Goal: Find contact information: Find contact information

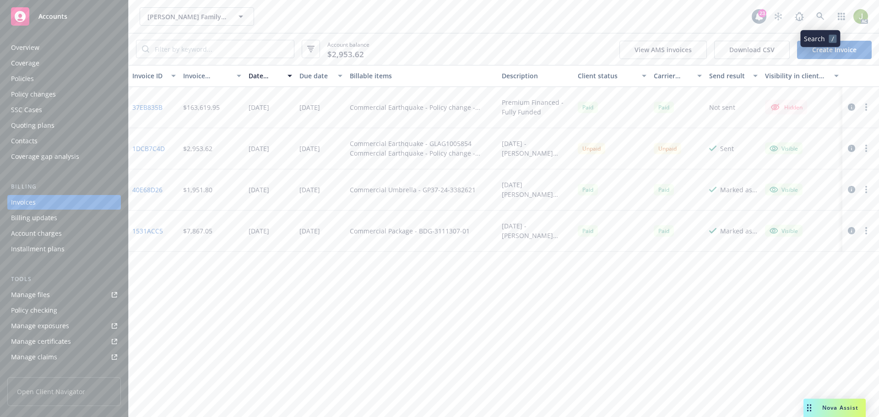
click at [818, 22] on link at bounding box center [820, 16] width 18 height 18
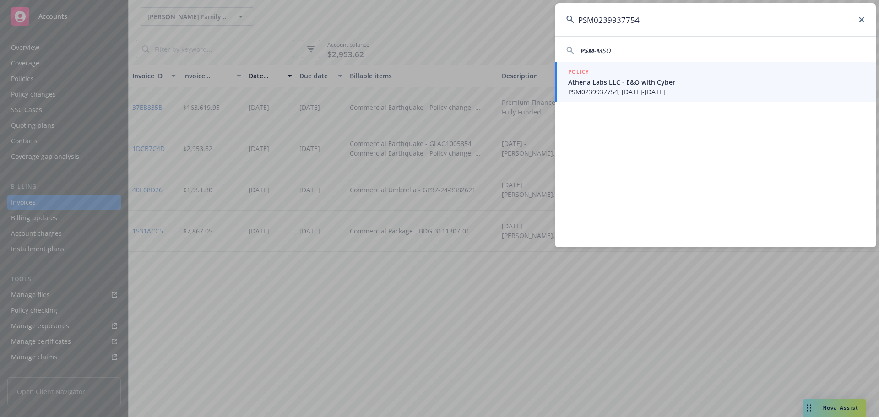
type input "PSM0239937754"
click at [669, 91] on span "PSM0239937754, 03/29/2024-04/28/2025" at bounding box center [716, 92] width 297 height 10
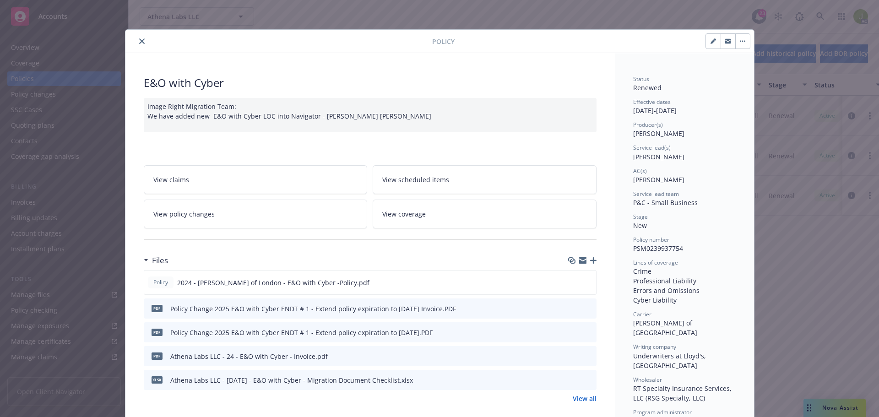
click at [139, 39] on icon "close" at bounding box center [141, 40] width 5 height 5
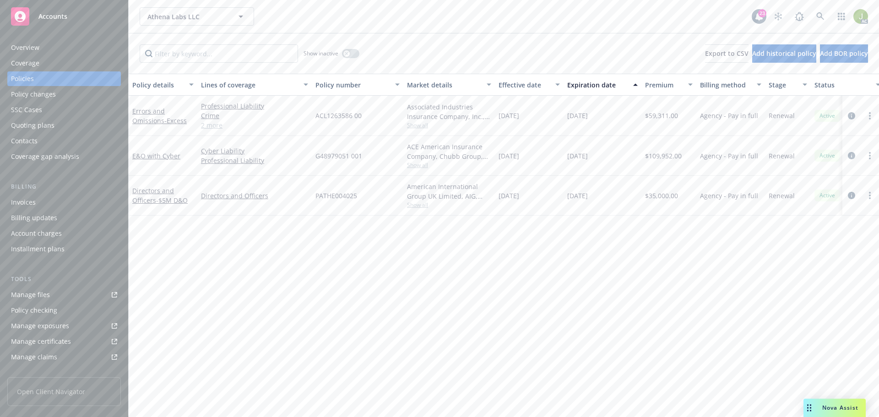
click at [61, 197] on div "Invoices" at bounding box center [64, 202] width 106 height 15
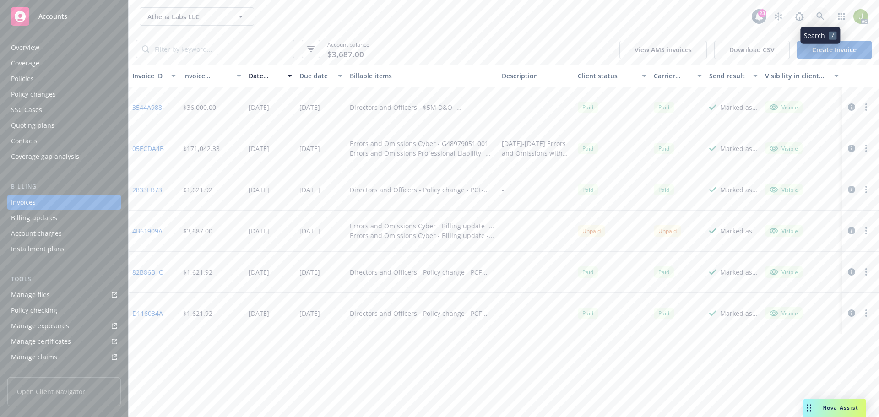
click at [821, 19] on icon at bounding box center [820, 16] width 8 height 8
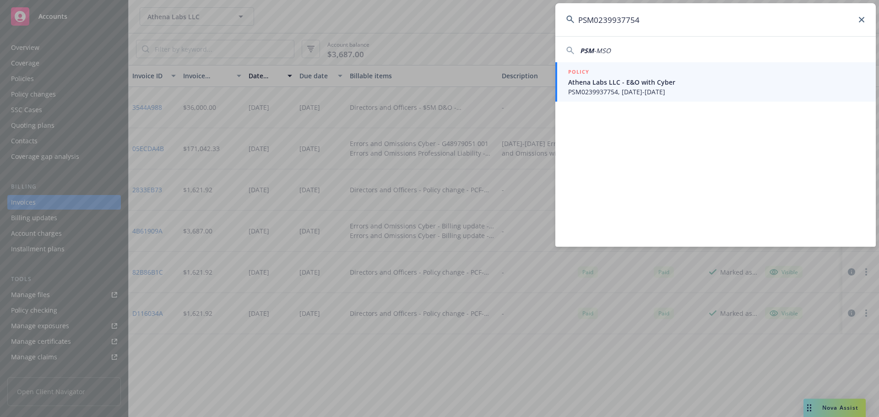
type input "PSM0239937754"
click at [632, 93] on span "PSM0239937754, 03/29/2024-04/28/2025" at bounding box center [716, 92] width 297 height 10
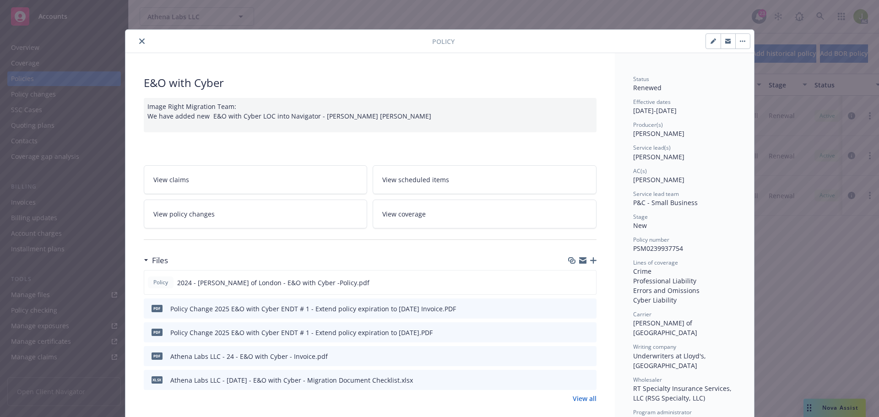
click at [581, 355] on div at bounding box center [581, 357] width 23 height 10
click at [590, 357] on div "pdf Athena Labs LLC - 24 - E&O with Cyber - Invoice.pdf" at bounding box center [370, 356] width 453 height 20
click at [588, 356] on icon "preview file" at bounding box center [588, 356] width 8 height 6
click at [587, 354] on icon "preview file" at bounding box center [588, 356] width 8 height 6
click at [591, 306] on div "PDF Policy Change 2025 E&O with Cyber ENDT # 1 - Extend policy expiration to 04…" at bounding box center [370, 309] width 453 height 20
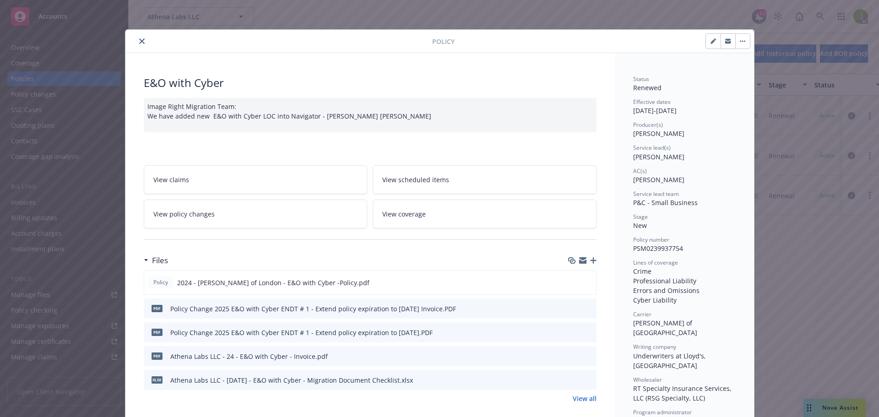
click at [587, 306] on icon "preview file" at bounding box center [588, 308] width 8 height 6
click at [139, 43] on icon "close" at bounding box center [141, 40] width 5 height 5
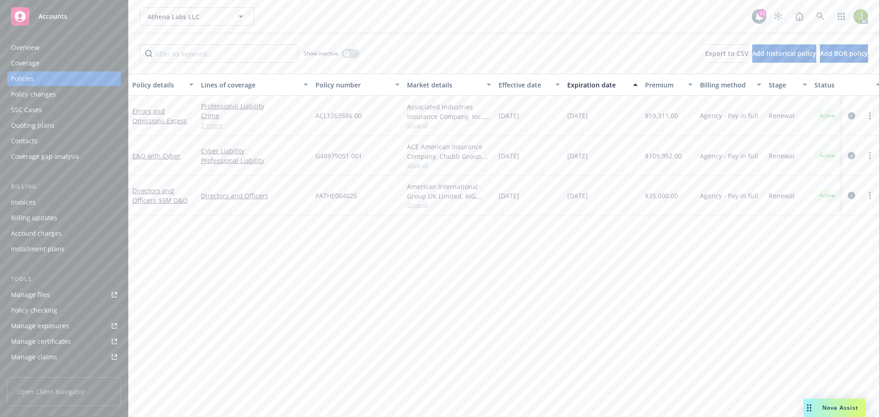
click at [71, 49] on div "Overview" at bounding box center [64, 47] width 106 height 15
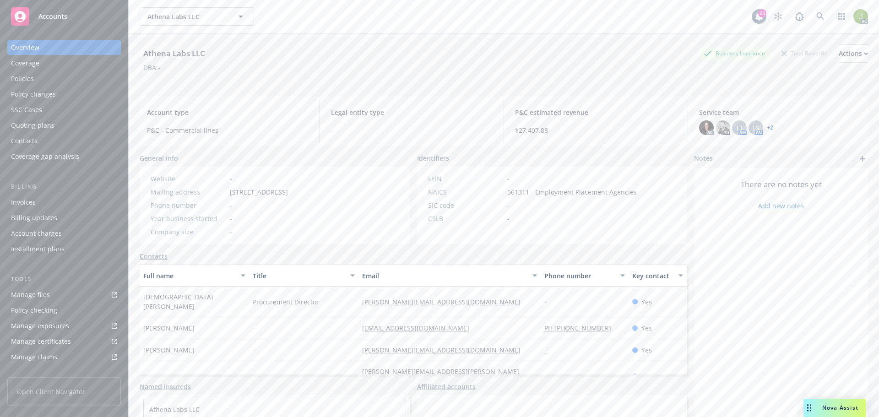
click at [71, 80] on div "Policies" at bounding box center [64, 78] width 106 height 15
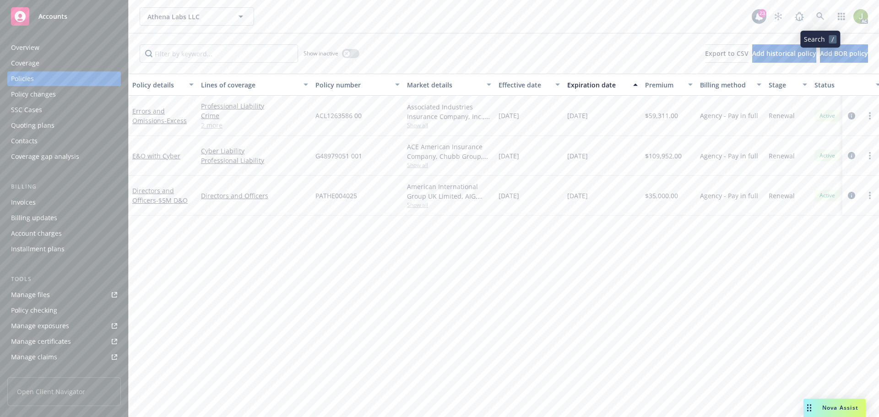
click at [814, 17] on link at bounding box center [820, 16] width 18 height 18
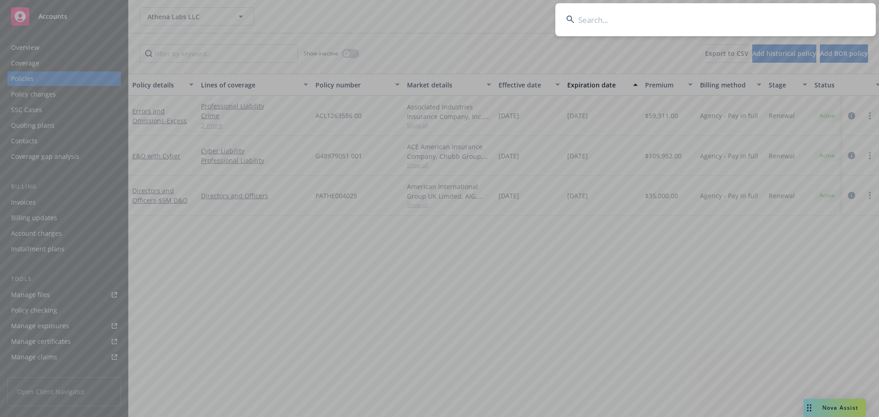
type input "PSM0239937754"
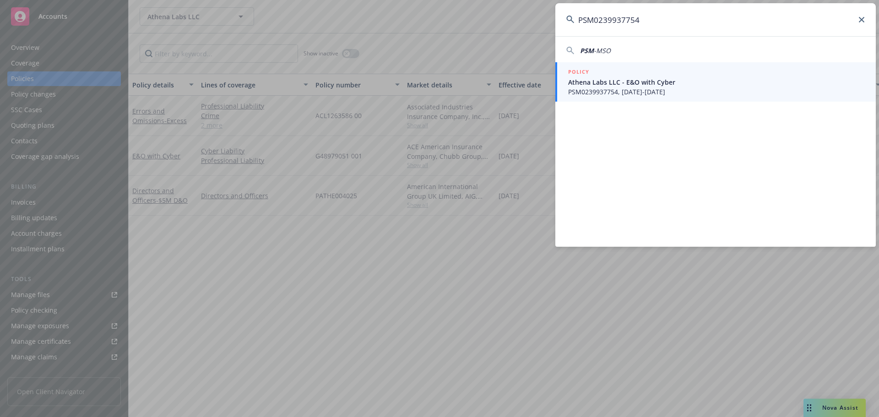
drag, startPoint x: 694, startPoint y: 75, endPoint x: 696, endPoint y: 81, distance: 6.4
click at [694, 75] on div "POLICY" at bounding box center [716, 72] width 297 height 10
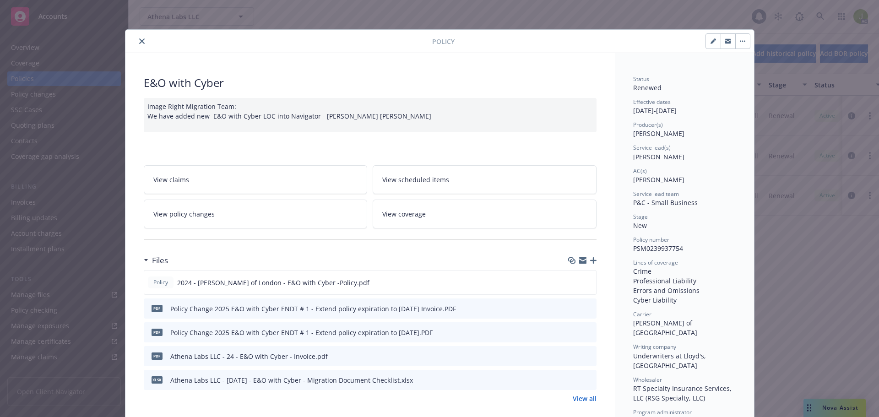
scroll to position [27, 0]
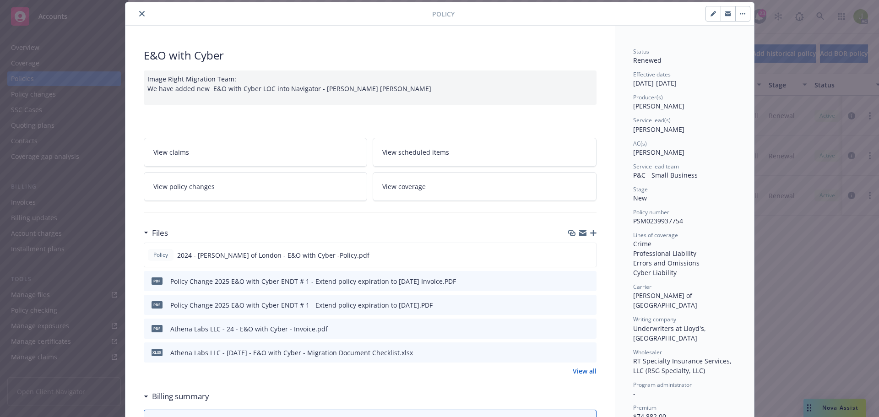
click at [141, 14] on button "close" at bounding box center [141, 13] width 11 height 11
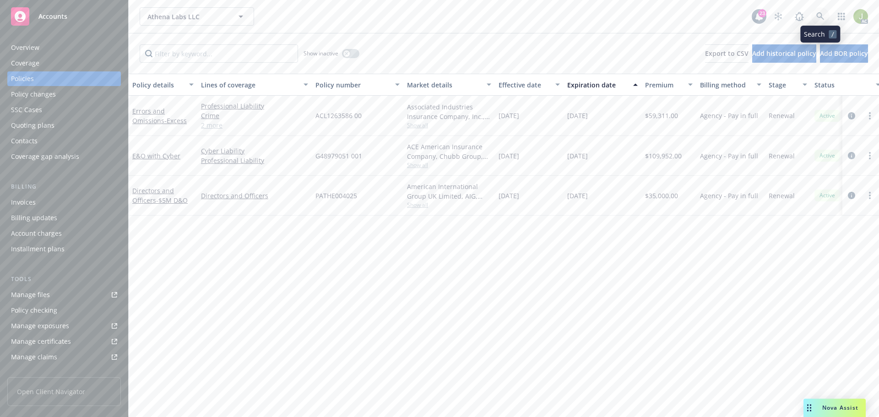
click at [816, 17] on link at bounding box center [820, 16] width 18 height 18
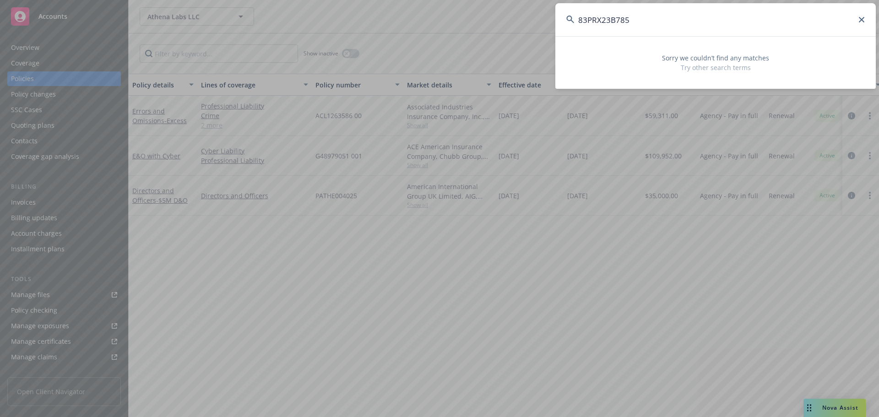
drag, startPoint x: 713, startPoint y: 27, endPoint x: 482, endPoint y: 18, distance: 231.4
click at [482, 18] on div "83PRX23B785 Sorry we couldn’t find any matches Try other search terms" at bounding box center [439, 208] width 879 height 417
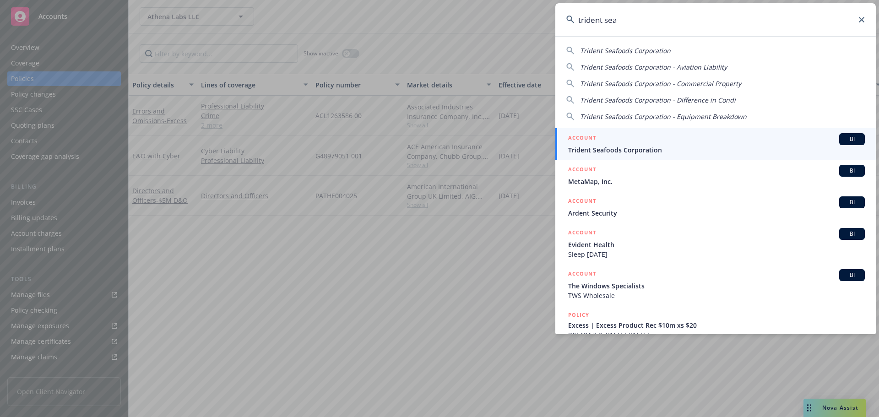
type input "trident sea"
click at [654, 147] on span "Trident Seafoods Corporation" at bounding box center [716, 150] width 297 height 10
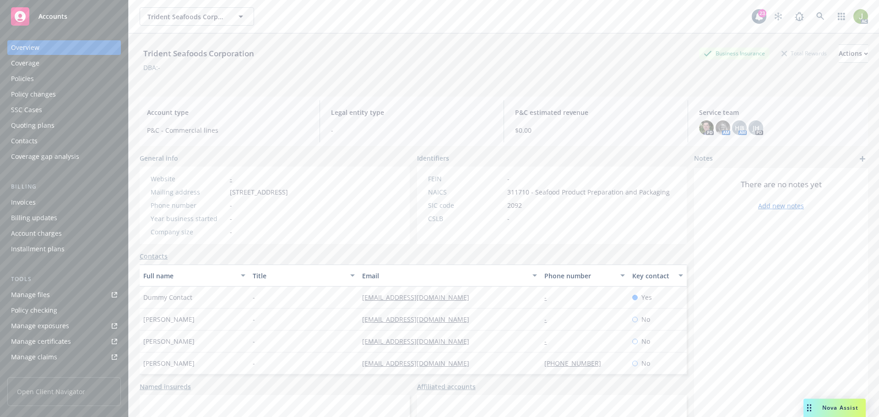
click at [61, 82] on div "Policies" at bounding box center [64, 78] width 106 height 15
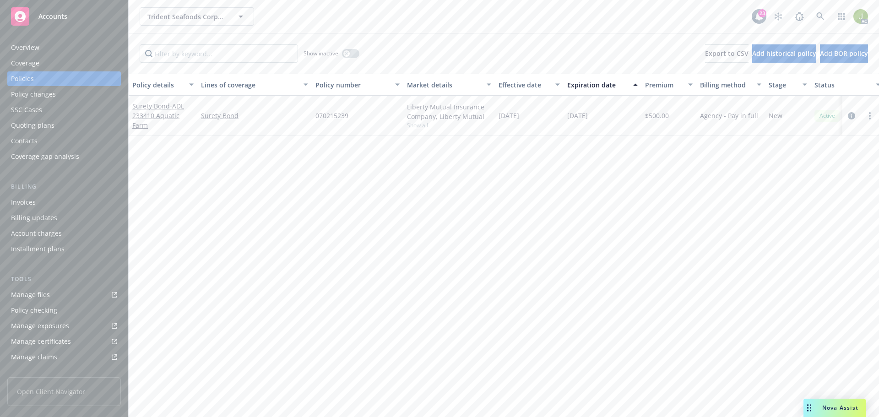
click at [59, 205] on div "Invoices" at bounding box center [64, 202] width 106 height 15
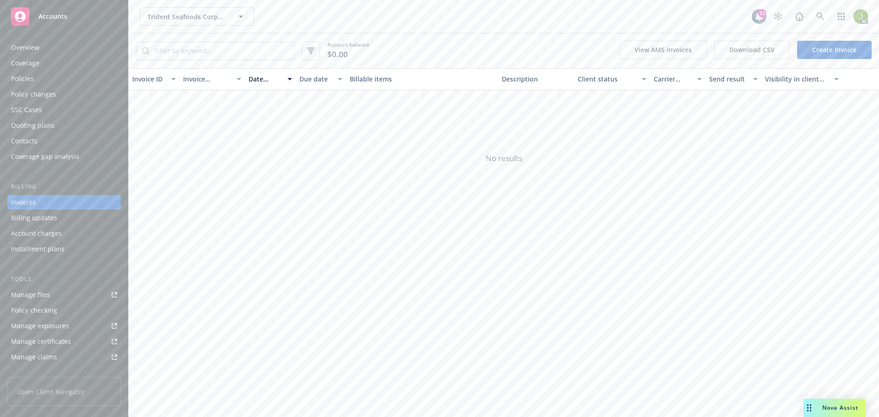
click at [73, 86] on div "Overview Coverage Policies Policy changes SSC Cases Quoting plans Contacts Cove…" at bounding box center [64, 102] width 114 height 124
click at [72, 93] on div "Policy changes" at bounding box center [64, 94] width 106 height 15
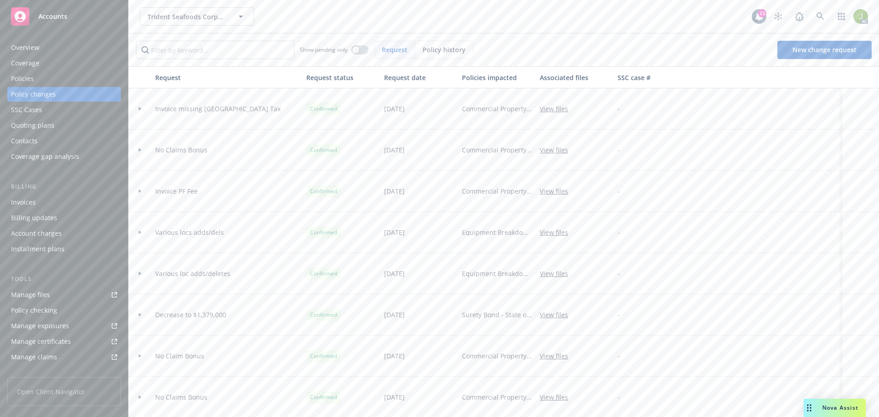
click at [67, 51] on div "Overview" at bounding box center [64, 47] width 106 height 15
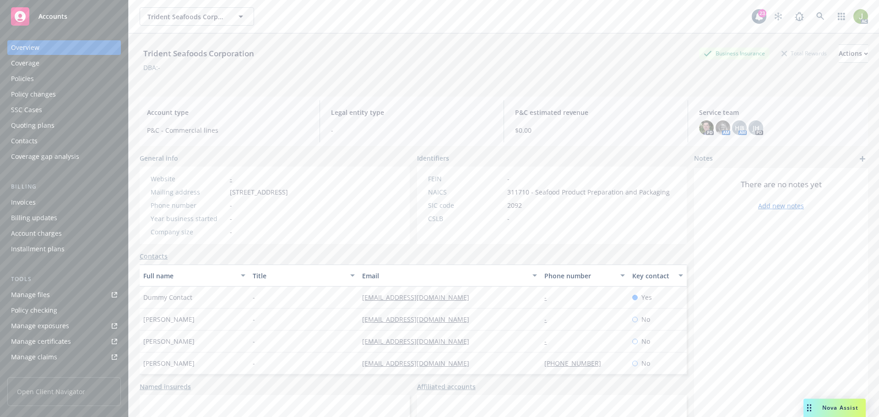
click at [67, 62] on div "Coverage" at bounding box center [64, 63] width 106 height 15
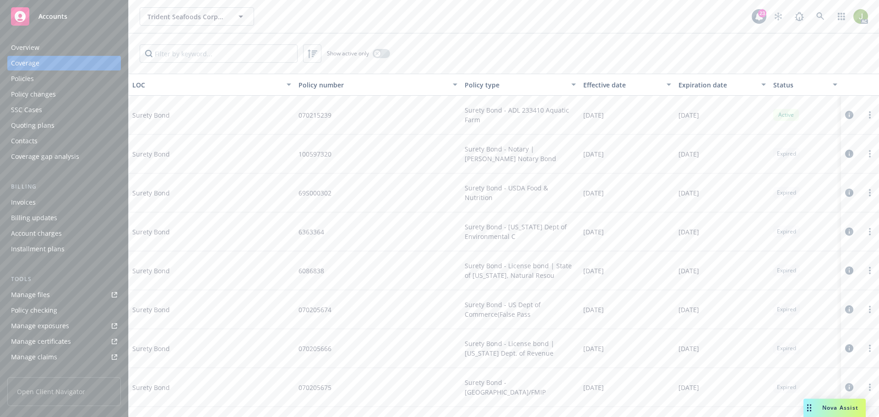
click at [56, 82] on div "Policies" at bounding box center [64, 78] width 106 height 15
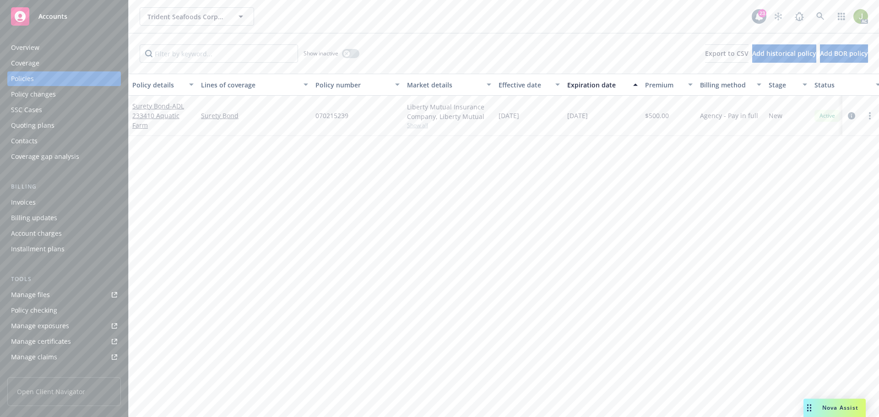
click at [58, 93] on div "Policy changes" at bounding box center [64, 94] width 106 height 15
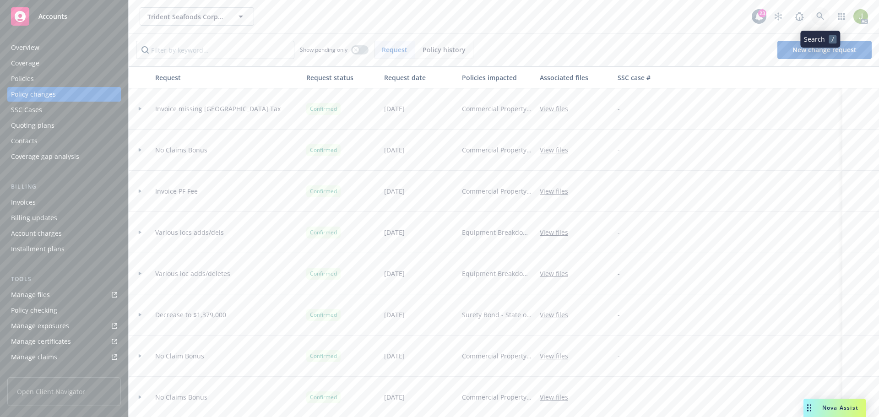
click at [818, 14] on icon at bounding box center [820, 16] width 8 height 8
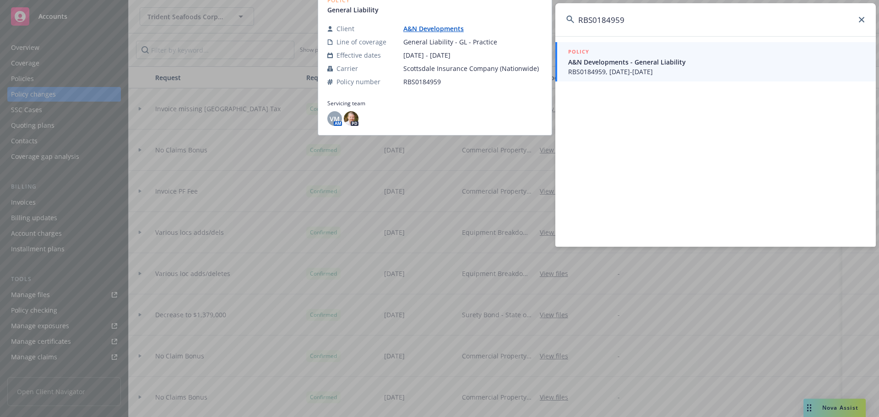
type input "RBS0184959"
click at [600, 64] on span "A&N Developments - General Liability" at bounding box center [716, 62] width 297 height 10
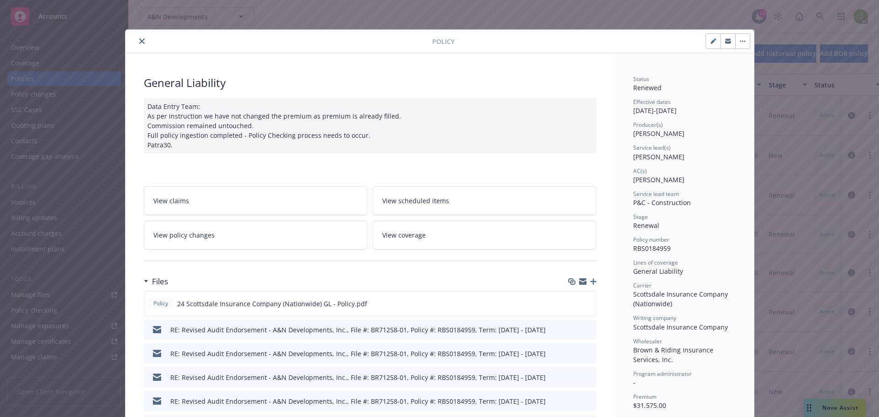
click at [142, 39] on button "close" at bounding box center [141, 41] width 11 height 11
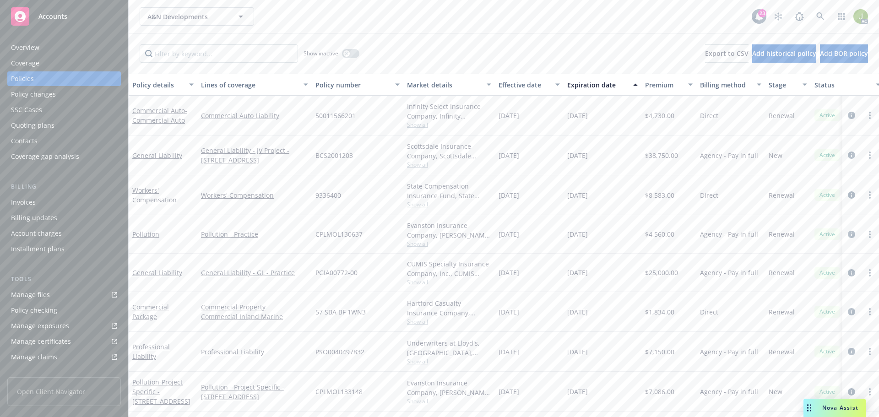
click at [68, 203] on div "Invoices" at bounding box center [64, 202] width 106 height 15
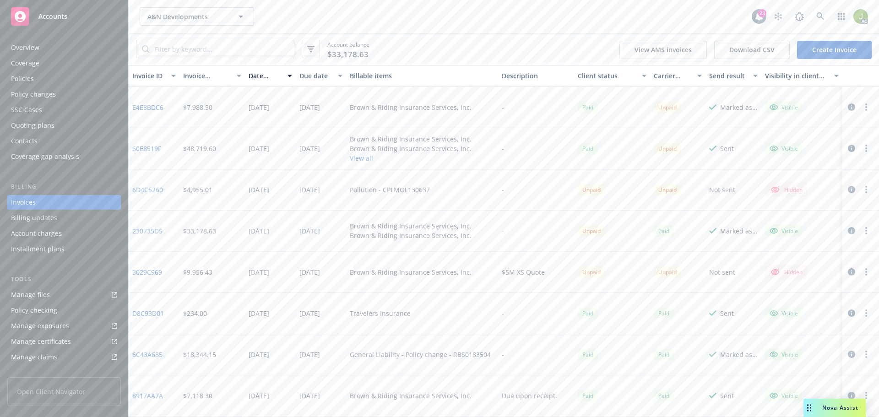
click at [146, 147] on link "60E8519F" at bounding box center [146, 149] width 29 height 10
click at [44, 52] on div "Overview" at bounding box center [64, 47] width 106 height 15
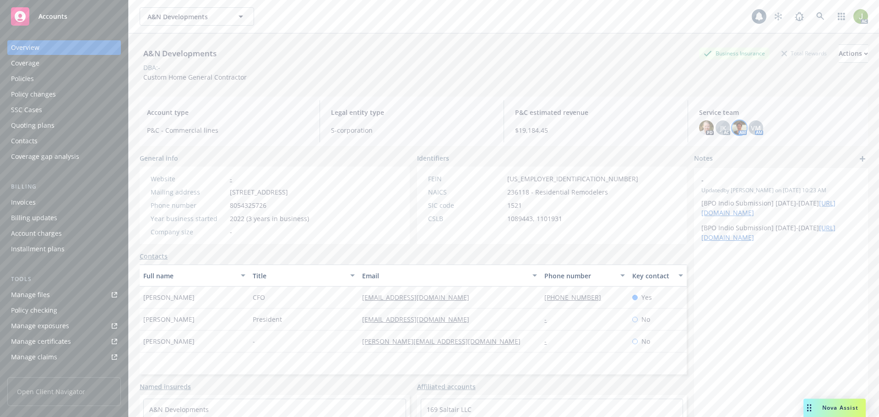
click at [738, 134] on img at bounding box center [739, 127] width 15 height 15
click at [721, 128] on div "JK" at bounding box center [723, 127] width 15 height 15
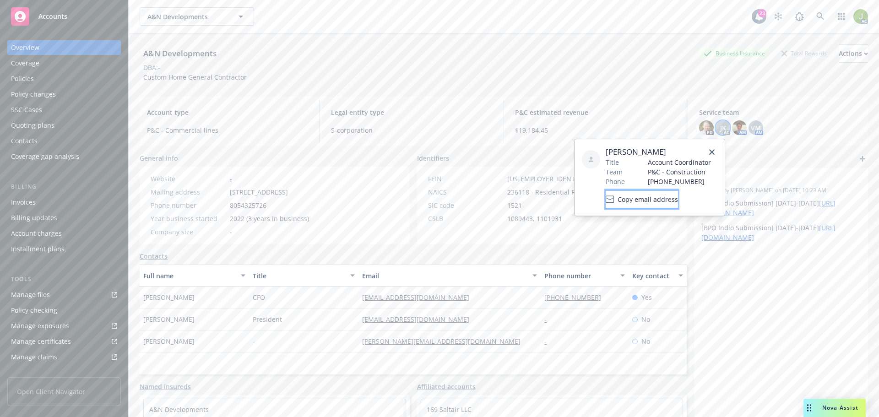
click at [677, 200] on span "Copy email address" at bounding box center [648, 200] width 60 height 10
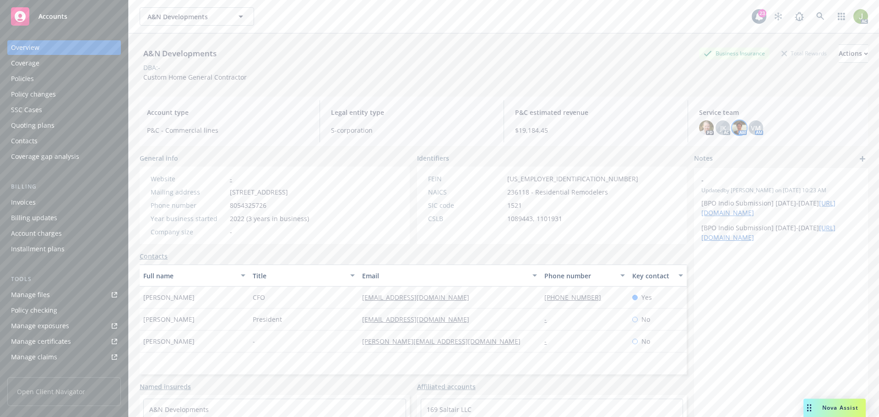
click at [738, 131] on img at bounding box center [739, 127] width 15 height 15
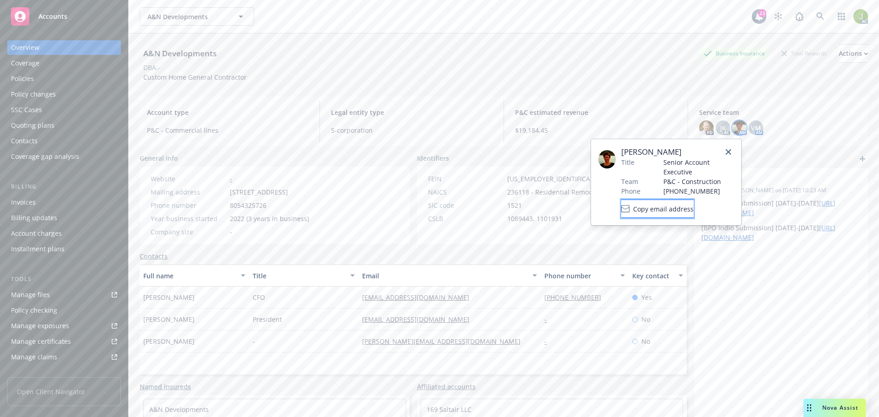
click at [675, 209] on span "Copy email address" at bounding box center [663, 209] width 60 height 10
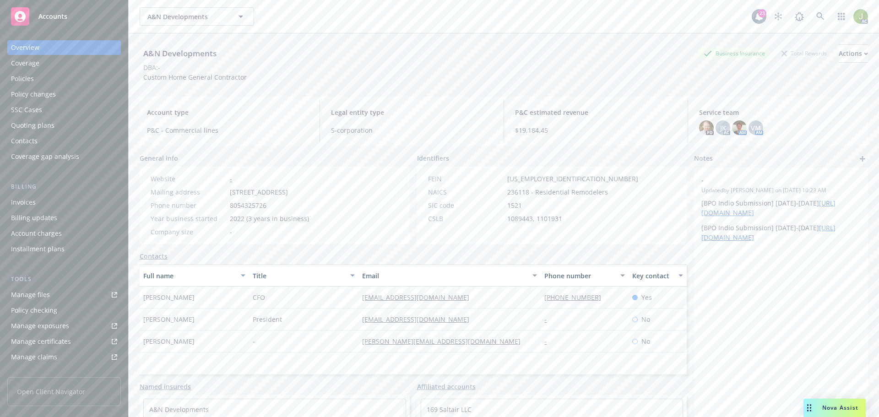
click at [758, 129] on div "PD JK AC AM VM AM" at bounding box center [780, 127] width 162 height 15
click at [752, 133] on div "VM" at bounding box center [756, 127] width 15 height 15
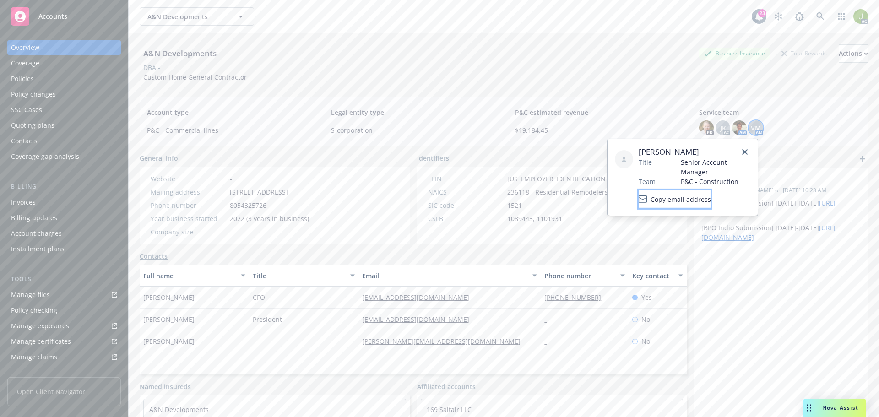
click at [711, 200] on span "Copy email address" at bounding box center [681, 199] width 60 height 10
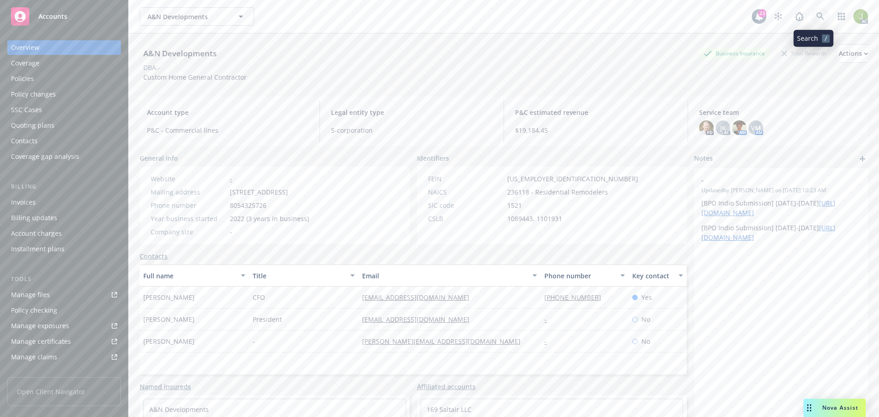
click at [811, 18] on link at bounding box center [820, 16] width 18 height 18
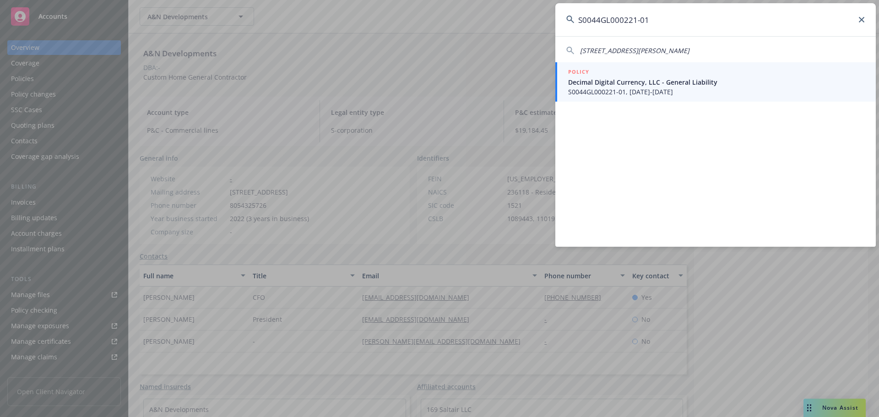
type input "S0044GL000221-01"
click at [618, 90] on span "S0044GL000221-01, 05/08/2025-05/08/2026" at bounding box center [716, 92] width 297 height 10
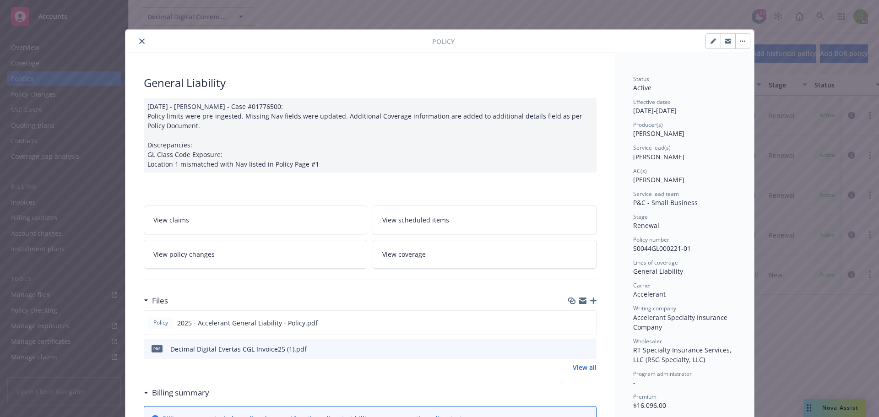
click at [136, 40] on button "close" at bounding box center [141, 41] width 11 height 11
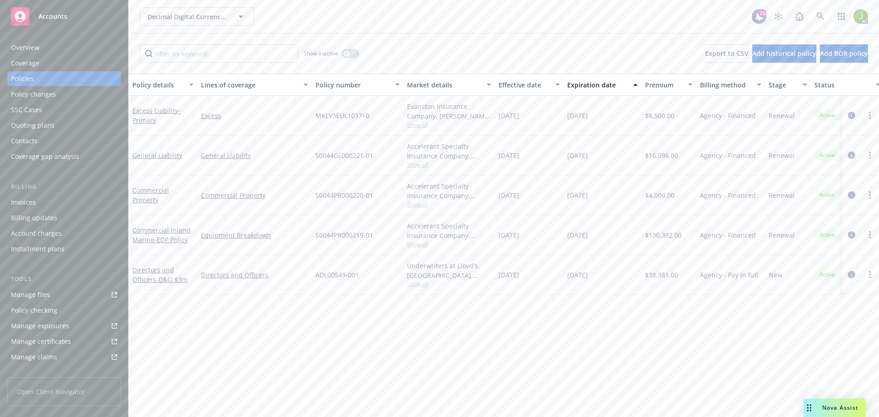
click at [69, 204] on div "Invoices" at bounding box center [64, 202] width 106 height 15
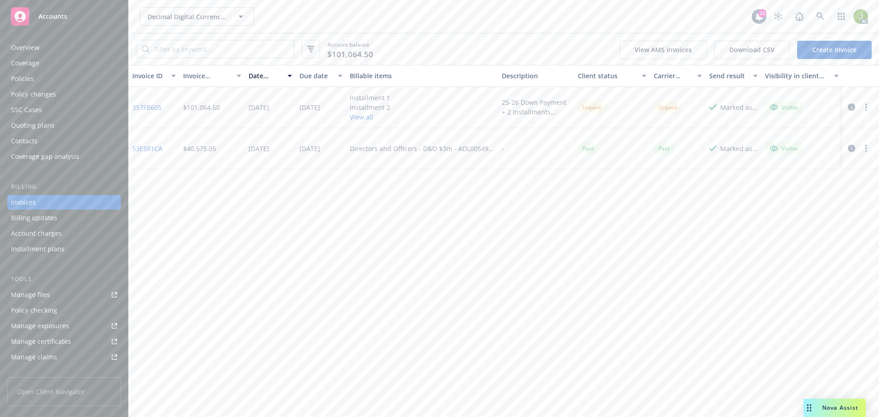
click at [153, 151] on link "53E581CA" at bounding box center [147, 149] width 30 height 10
click at [146, 106] on link "357FB605" at bounding box center [146, 108] width 29 height 10
click at [829, 15] on link at bounding box center [820, 16] width 18 height 18
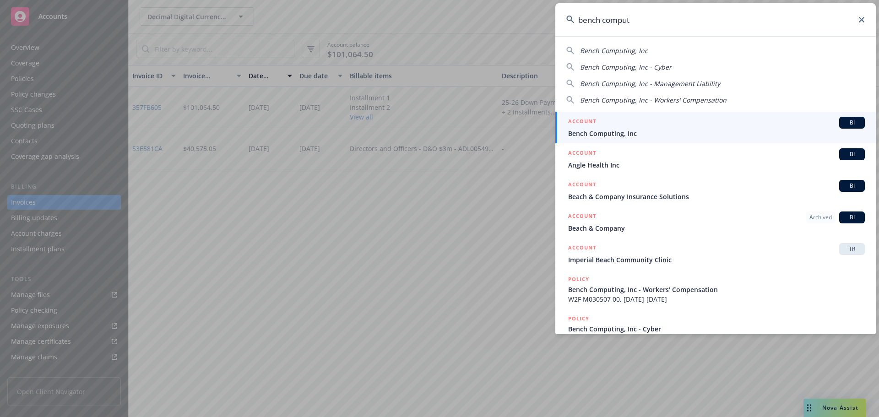
type input "bench comput"
click at [636, 135] on span "Bench Computing, Inc" at bounding box center [716, 134] width 297 height 10
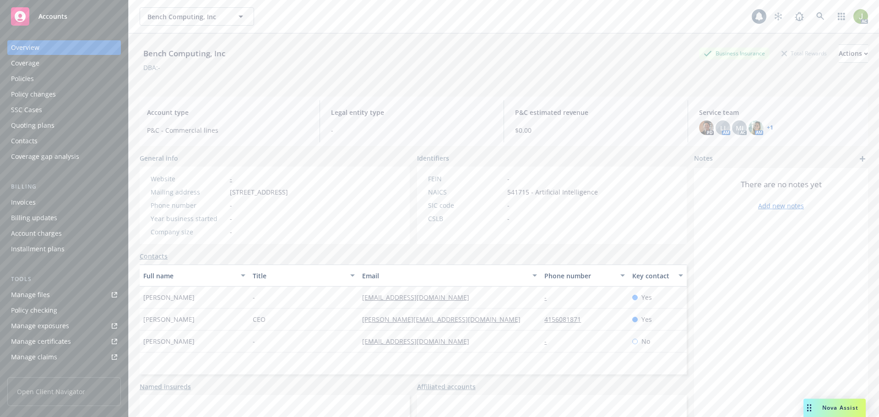
click at [61, 197] on div "Invoices" at bounding box center [64, 202] width 106 height 15
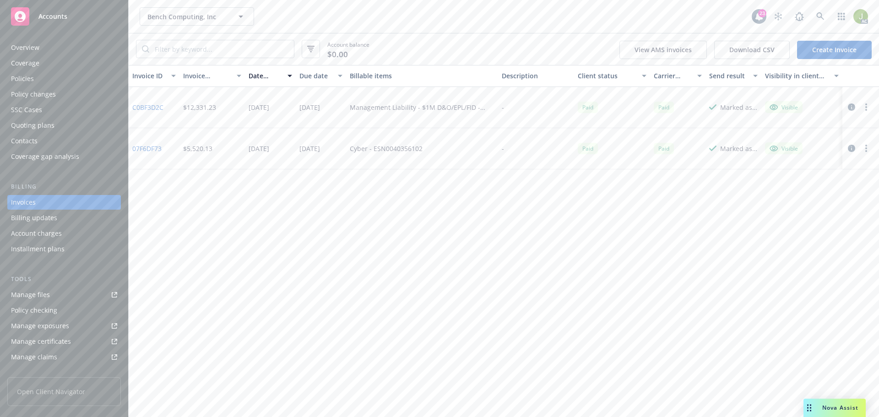
click at [144, 110] on link "C0BF3D2C" at bounding box center [147, 108] width 31 height 10
click at [57, 48] on div "Overview" at bounding box center [64, 47] width 106 height 15
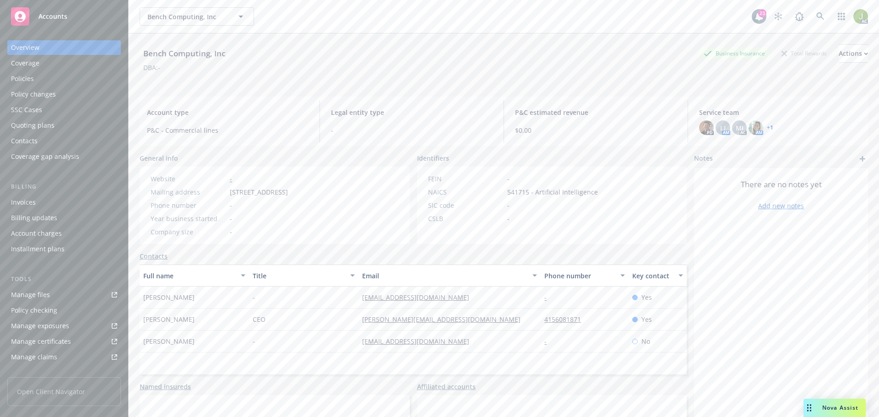
click at [79, 83] on div "Policies" at bounding box center [64, 78] width 106 height 15
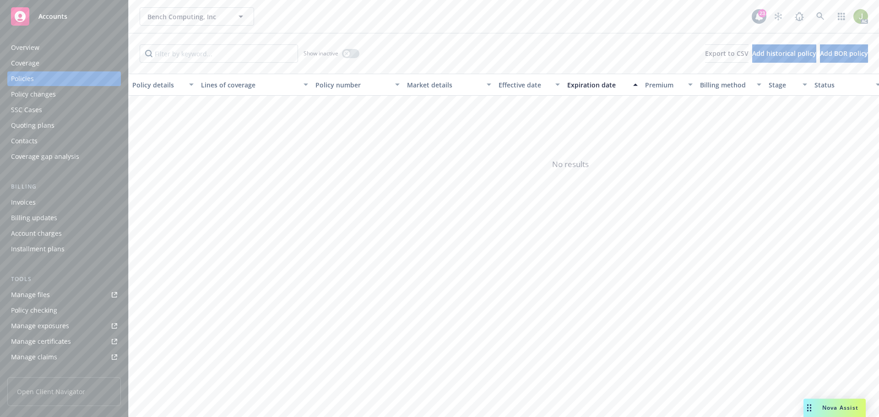
click at [82, 60] on div "Coverage" at bounding box center [64, 63] width 106 height 15
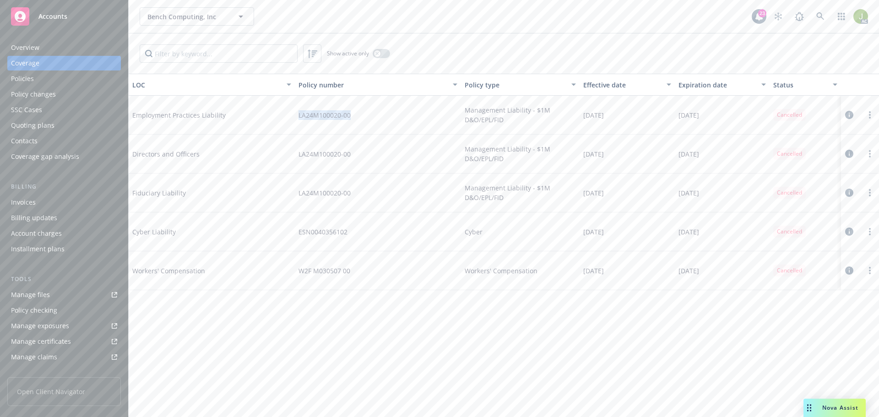
drag, startPoint x: 351, startPoint y: 113, endPoint x: 295, endPoint y: 111, distance: 55.9
click at [295, 111] on div "LA24M100020-00" at bounding box center [378, 115] width 166 height 39
copy span "LA24M100020-00"
click at [827, 21] on link at bounding box center [820, 16] width 18 height 18
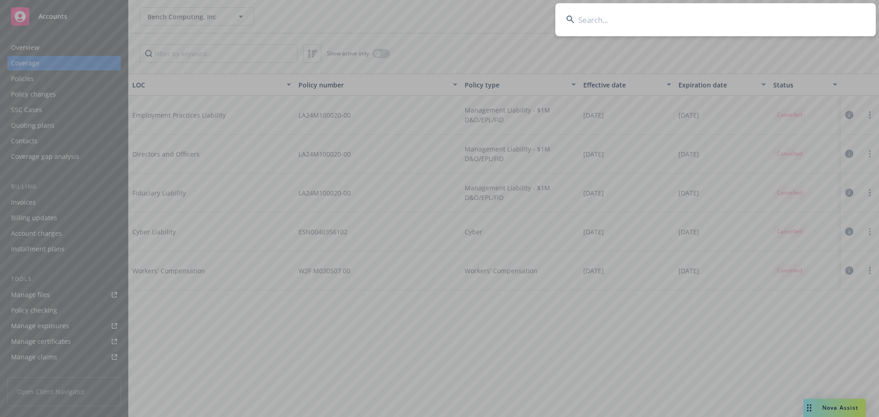
drag, startPoint x: 817, startPoint y: 34, endPoint x: 799, endPoint y: 18, distance: 24.0
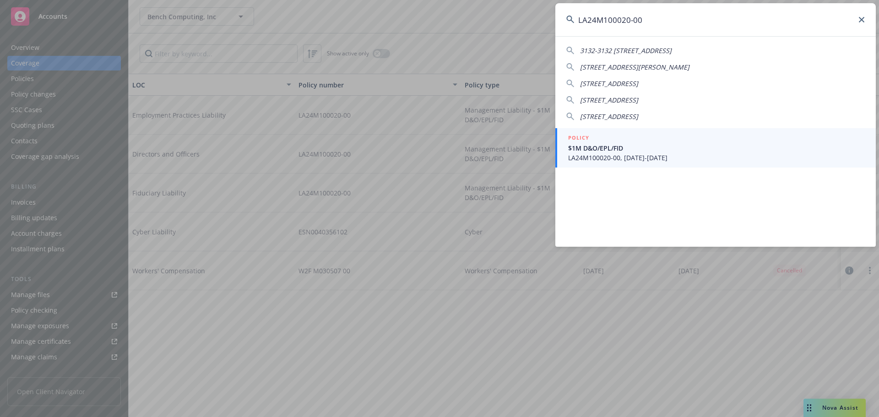
type input "LA24M100020-00"
click at [620, 148] on span "$1M D&O/EPL/FID" at bounding box center [716, 148] width 297 height 10
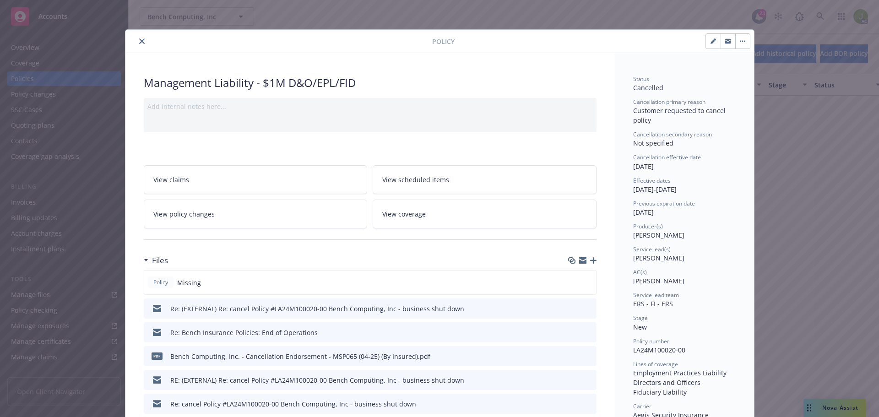
click at [144, 43] on div at bounding box center [280, 41] width 303 height 11
click at [139, 40] on icon "close" at bounding box center [141, 40] width 5 height 5
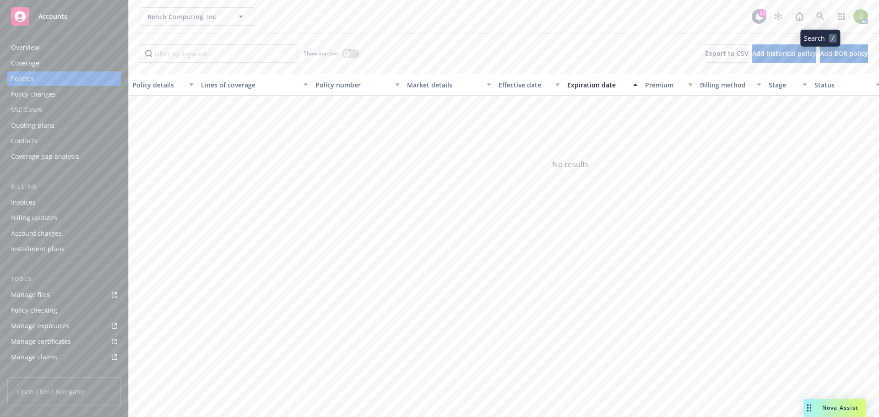
click at [823, 17] on icon at bounding box center [820, 16] width 8 height 8
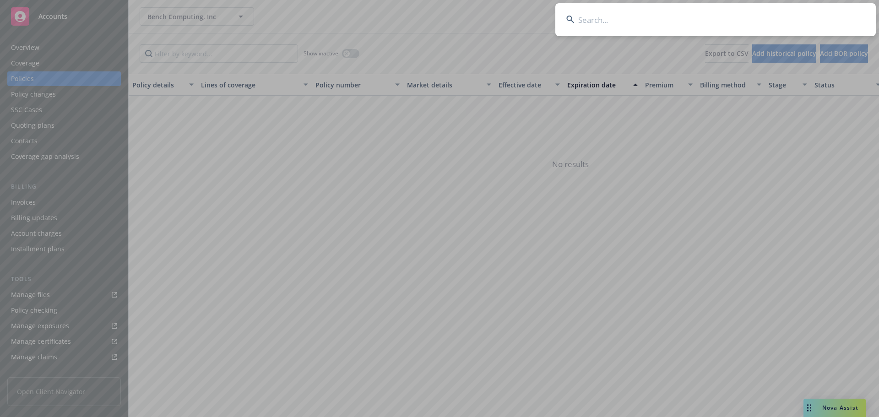
click at [771, 25] on input at bounding box center [715, 19] width 321 height 33
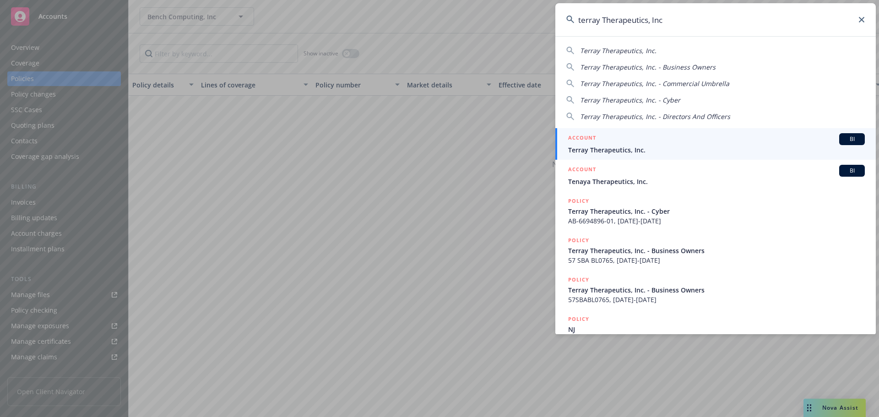
type input "terray Therapeutics, Inc"
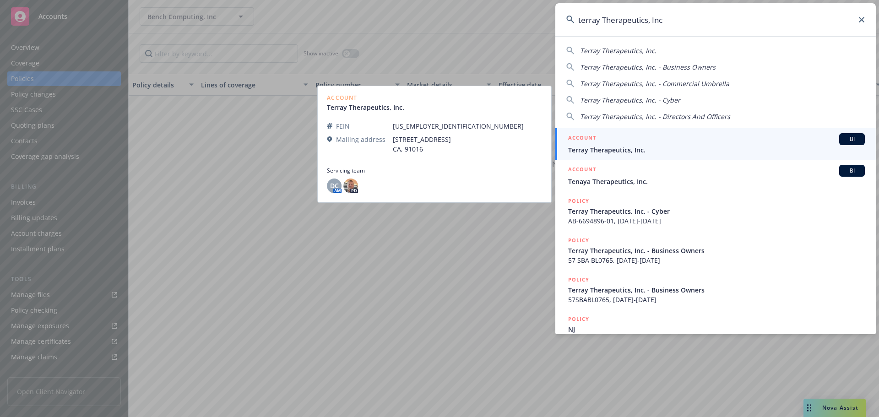
click at [656, 149] on span "Terray Therapeutics, Inc." at bounding box center [716, 150] width 297 height 10
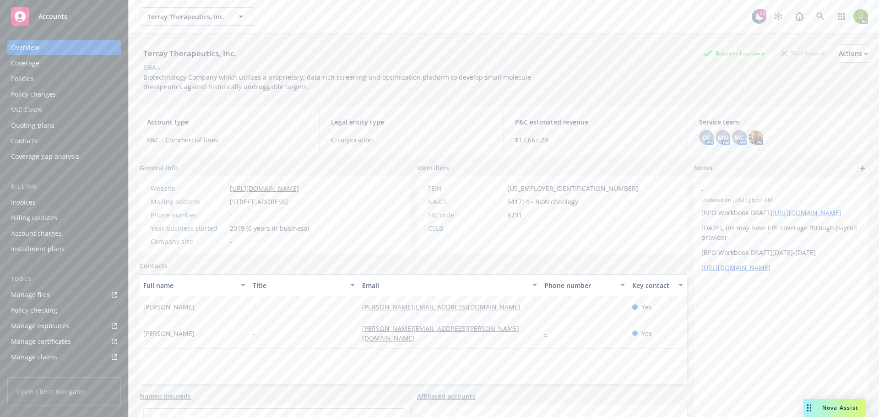
click at [82, 206] on div "Invoices" at bounding box center [64, 202] width 106 height 15
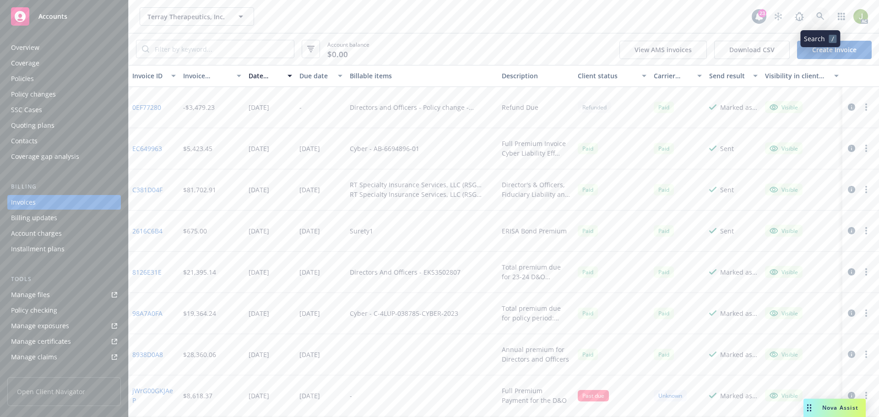
click at [817, 17] on icon at bounding box center [820, 16] width 8 height 8
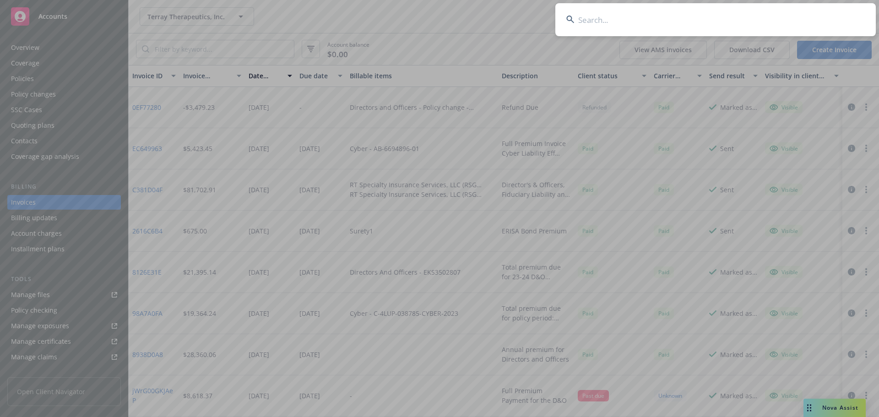
click at [733, 30] on input at bounding box center [715, 19] width 321 height 33
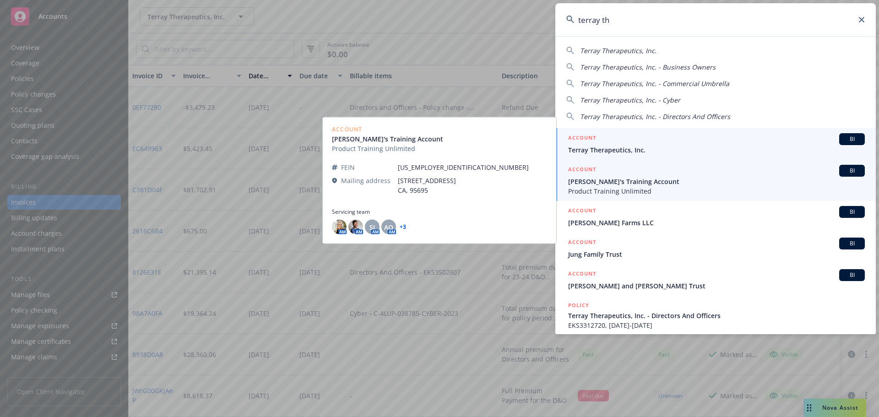
type input "terray th"
click at [665, 149] on span "Terray Therapeutics, Inc." at bounding box center [716, 150] width 297 height 10
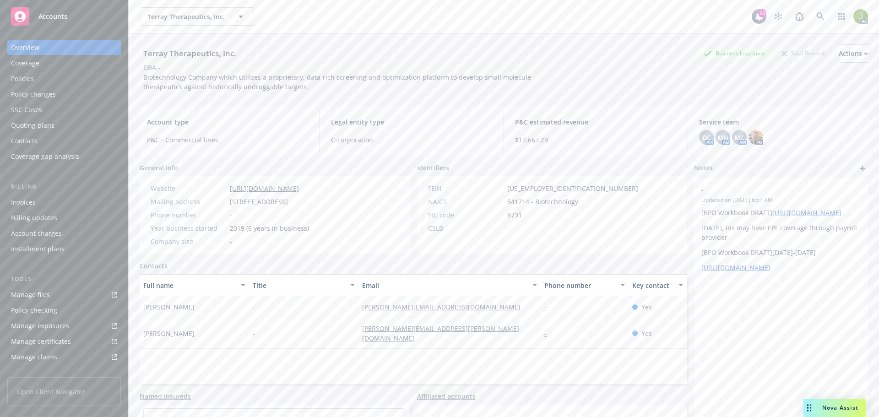
click at [59, 207] on div "Invoices" at bounding box center [64, 202] width 106 height 15
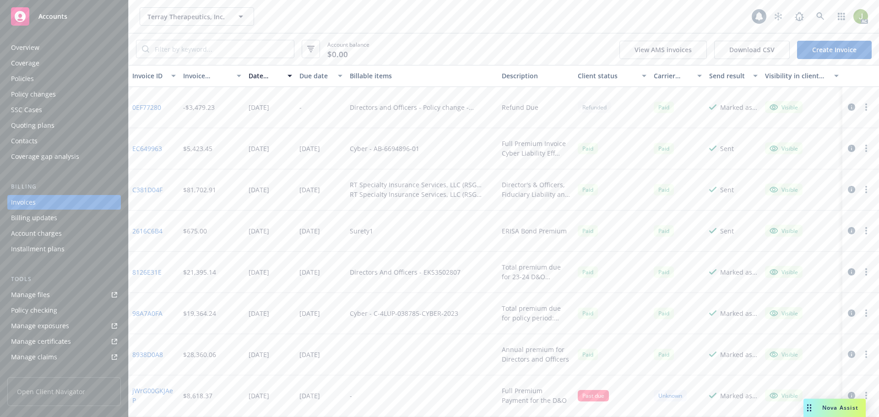
click at [70, 81] on div "Policies" at bounding box center [64, 78] width 106 height 15
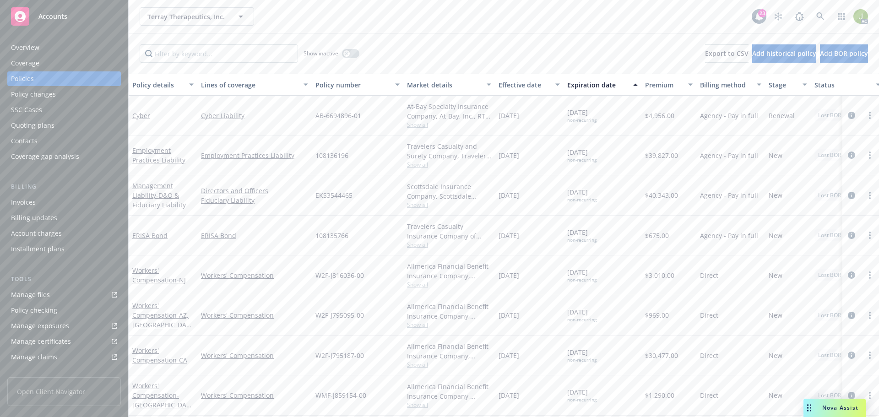
click at [66, 47] on div "Overview" at bounding box center [64, 47] width 106 height 15
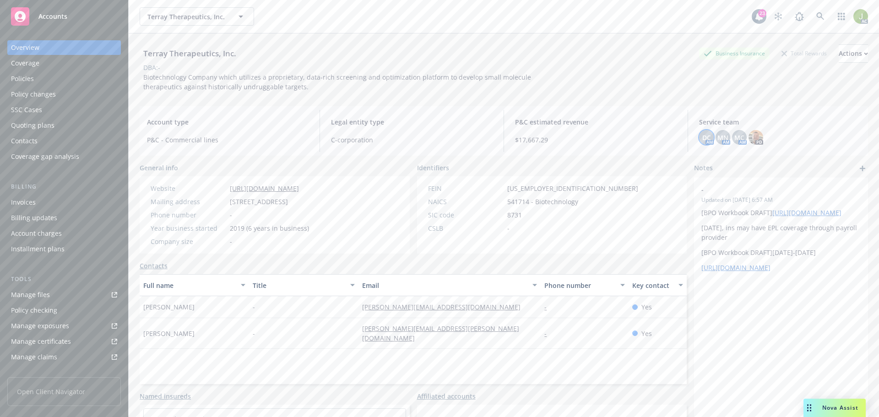
click at [705, 139] on span "DC" at bounding box center [706, 138] width 9 height 10
click at [721, 139] on span "MN" at bounding box center [723, 138] width 11 height 10
click at [735, 138] on span "MC" at bounding box center [739, 138] width 10 height 10
click at [722, 135] on span "MN" at bounding box center [723, 138] width 11 height 10
click at [702, 139] on span "DC" at bounding box center [706, 138] width 9 height 10
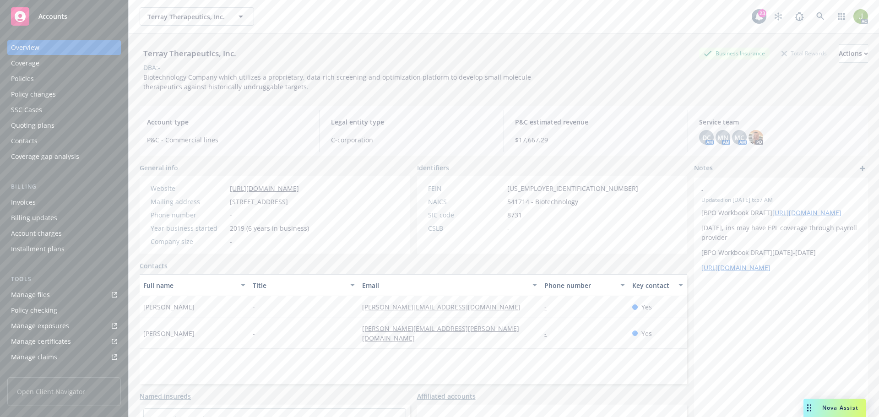
click at [716, 140] on div "MN AM" at bounding box center [723, 137] width 15 height 15
click at [716, 145] on div "Service team DC AM MN AM MC AM PD" at bounding box center [780, 131] width 176 height 42
click at [718, 141] on span "MN" at bounding box center [723, 138] width 11 height 10
click at [735, 137] on span "MC" at bounding box center [739, 138] width 10 height 10
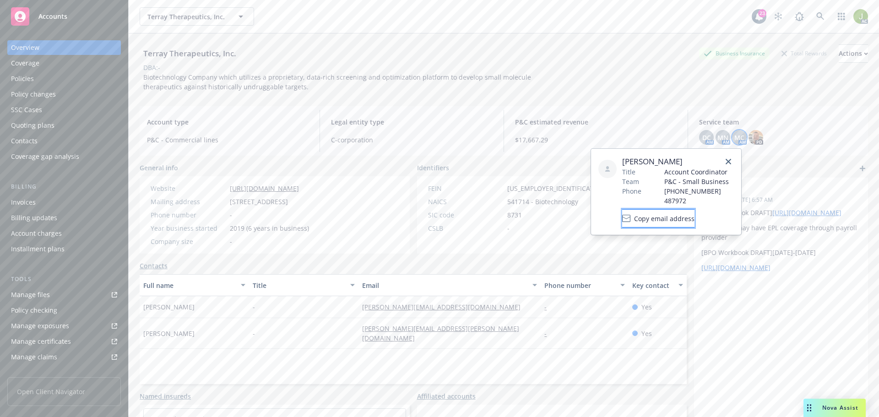
click at [694, 214] on span "Copy email address" at bounding box center [664, 219] width 60 height 10
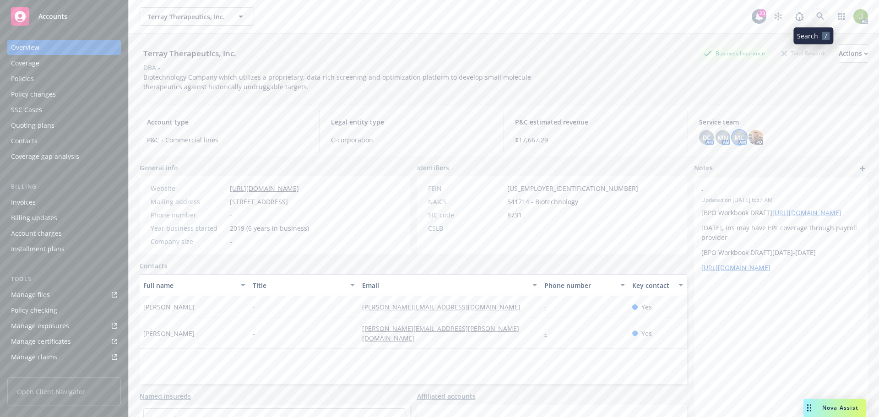
click at [817, 14] on icon at bounding box center [820, 16] width 8 height 8
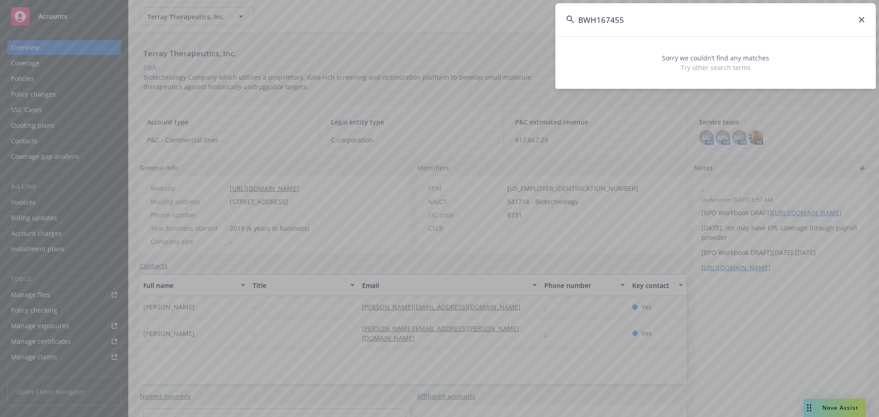
drag, startPoint x: 649, startPoint y: 11, endPoint x: 534, endPoint y: 22, distance: 115.0
click at [534, 22] on div "BWH167455 Sorry we couldn’t find any matches Try other search terms" at bounding box center [439, 208] width 879 height 417
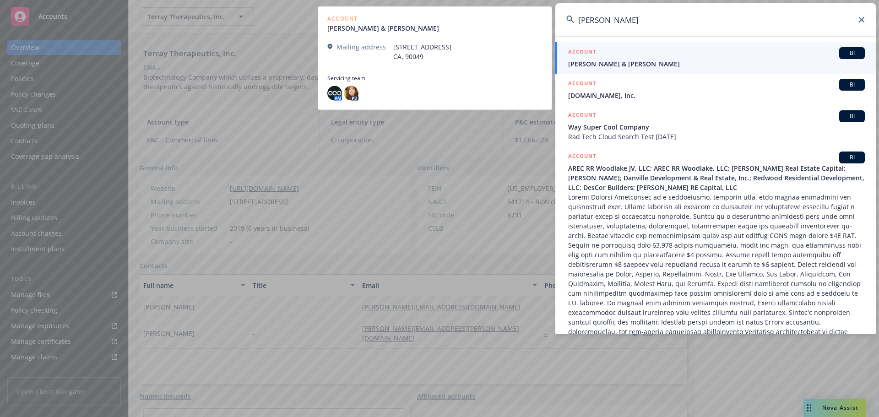
type input "andrew chat"
click at [653, 65] on span "Andrew & Cathy Watts" at bounding box center [716, 64] width 297 height 10
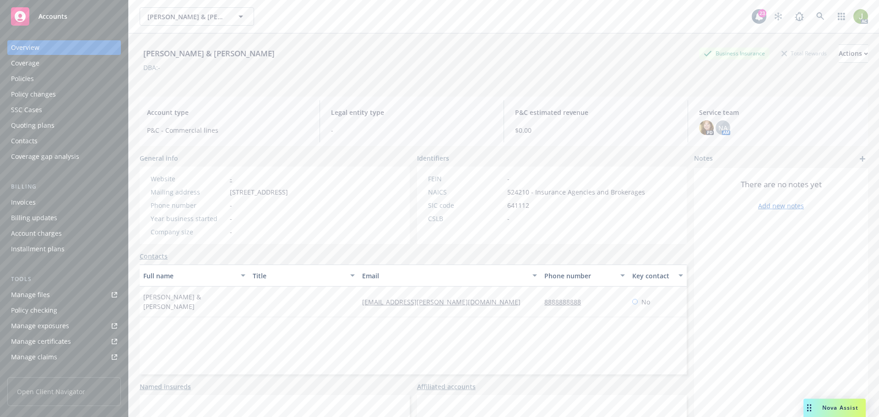
click at [81, 200] on div "Invoices" at bounding box center [64, 202] width 106 height 15
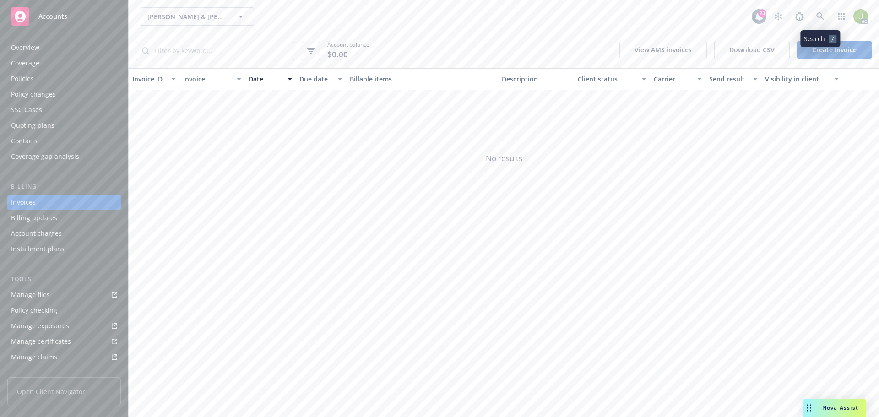
click at [818, 20] on icon at bounding box center [820, 16] width 8 height 8
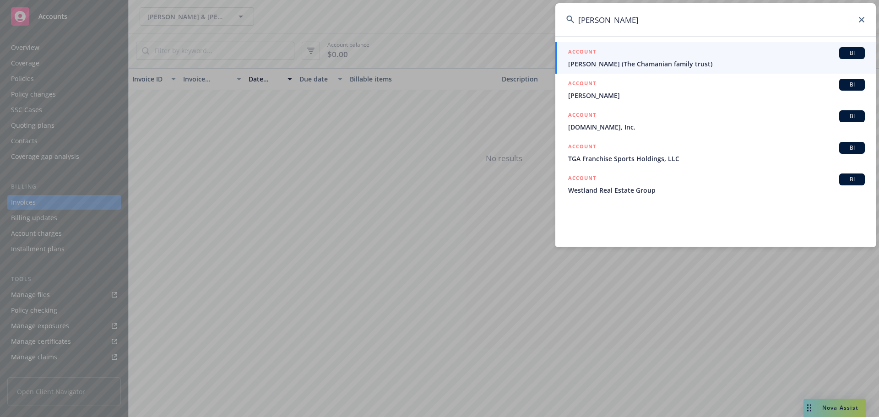
type input "carolyn chat"
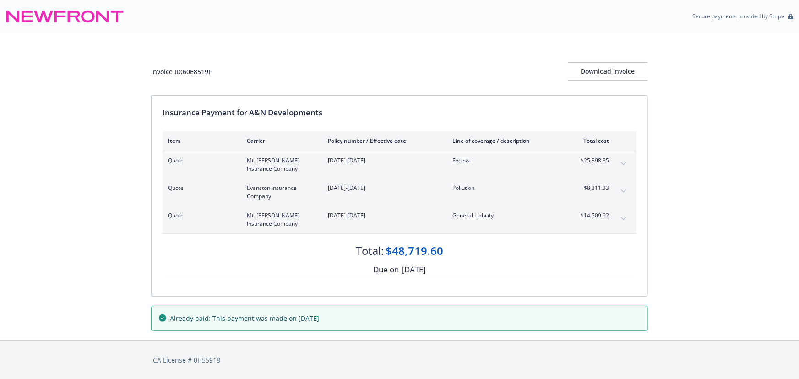
click at [630, 164] on button "expand content" at bounding box center [623, 164] width 15 height 15
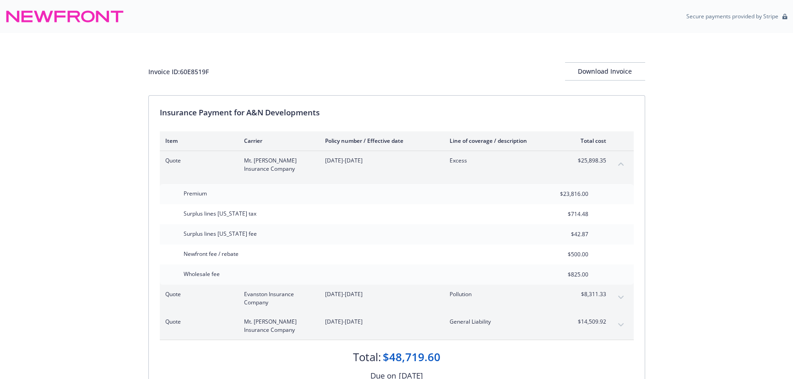
click at [630, 164] on div "Quote Mt. Hawley Insurance Company 07/25/2025-07/25/2027 Excess $25,898.35" at bounding box center [397, 164] width 474 height 27
click at [620, 162] on icon "collapse content" at bounding box center [620, 164] width 5 height 4
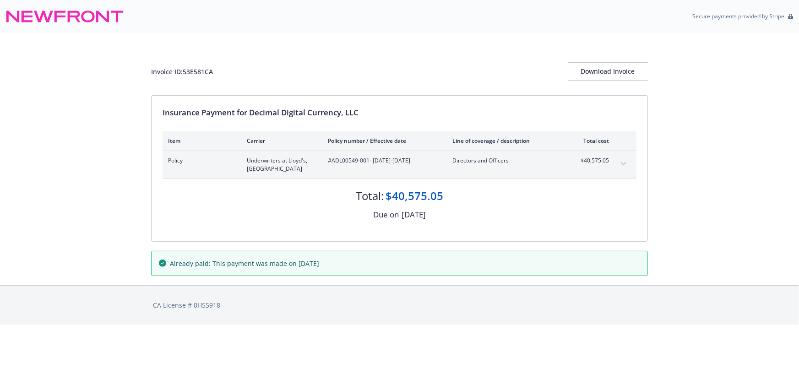
click at [623, 163] on icon "expand content" at bounding box center [623, 163] width 5 height 3
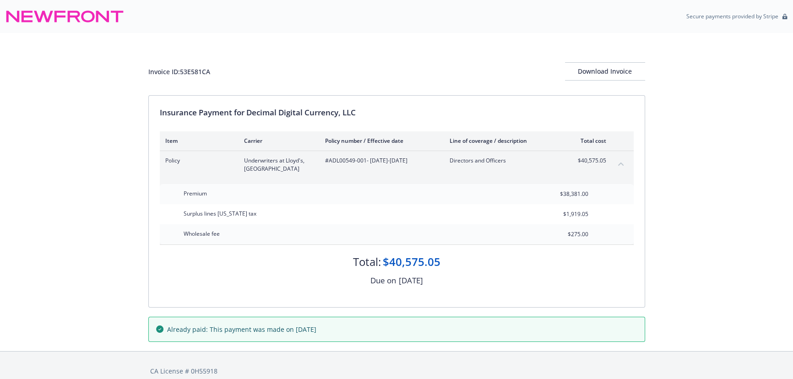
click at [623, 163] on icon "collapse content" at bounding box center [620, 164] width 5 height 4
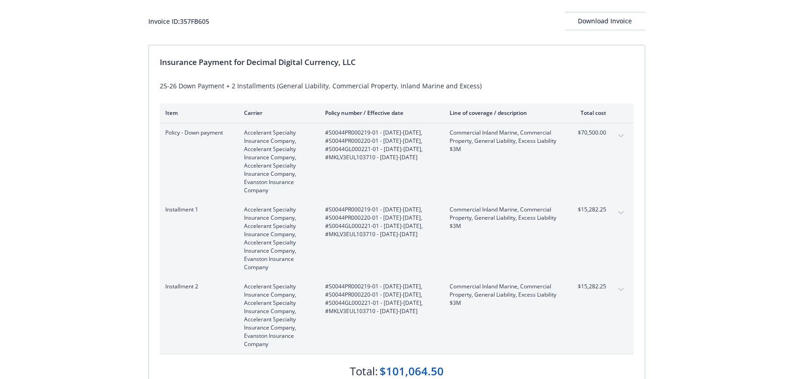
scroll to position [41, 0]
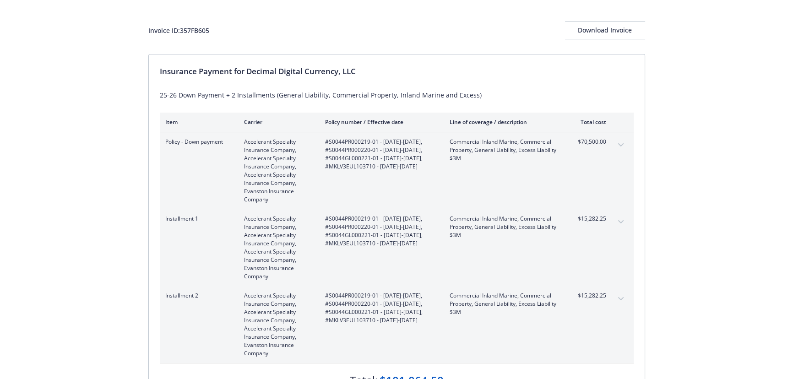
click at [618, 224] on button "expand content" at bounding box center [621, 222] width 15 height 15
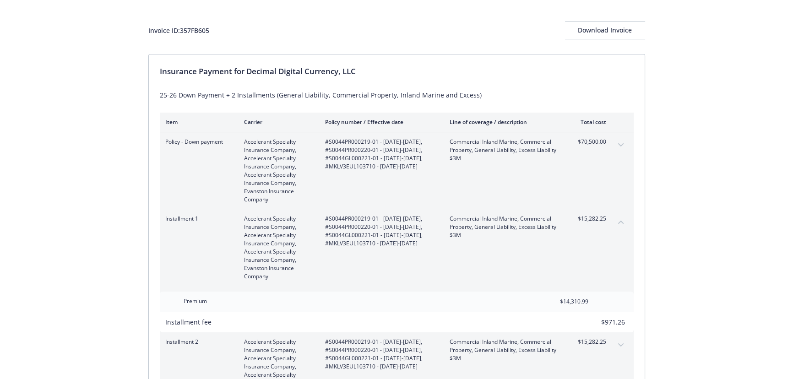
click at [618, 224] on button "collapse content" at bounding box center [621, 222] width 15 height 15
